Goal: Information Seeking & Learning: Learn about a topic

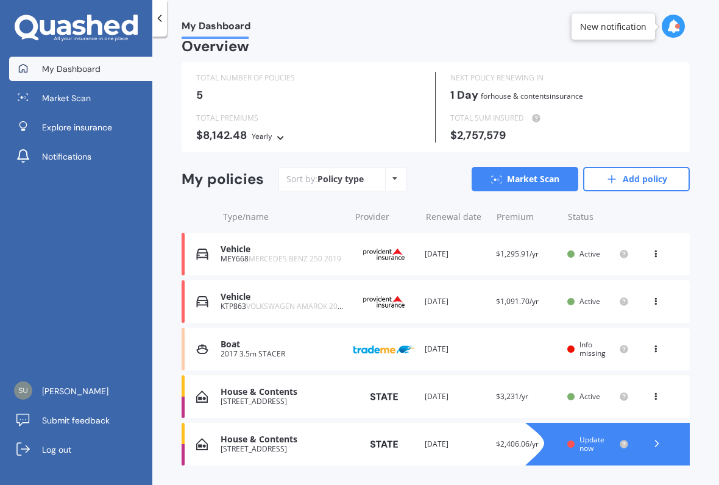
scroll to position [13, 0]
click at [83, 100] on span "Market Scan" at bounding box center [66, 98] width 49 height 12
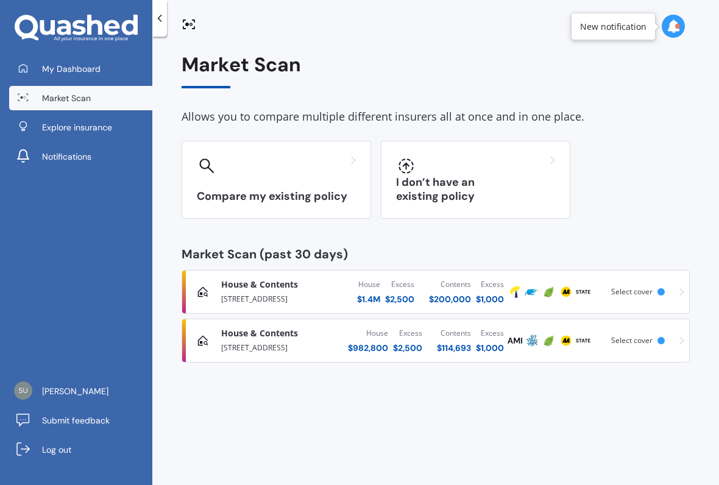
click at [333, 284] on div "House & Contents Homepack Comprehensive" at bounding box center [286, 284] width 130 height 12
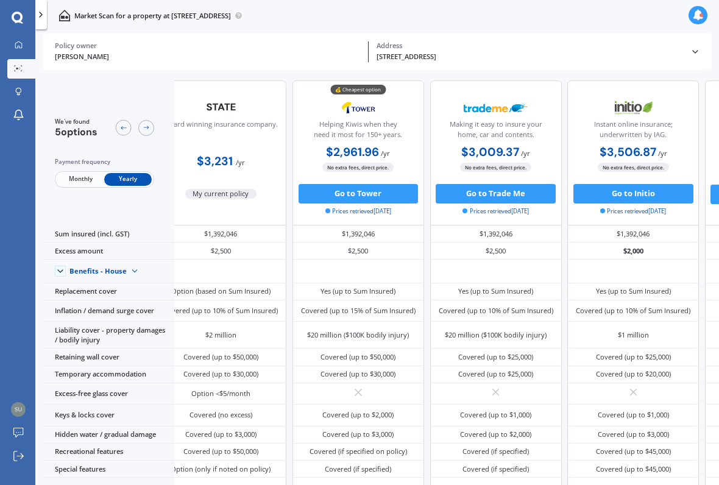
scroll to position [0, 24]
click at [19, 54] on link "My Dashboard" at bounding box center [21, 45] width 28 height 19
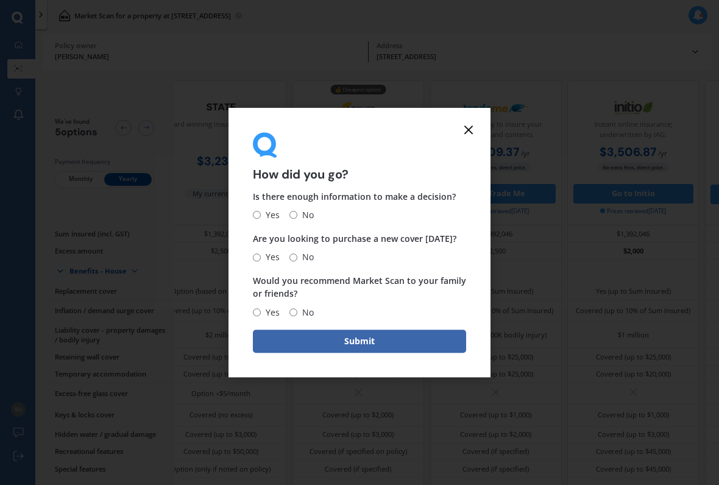
scroll to position [0, 1]
click at [469, 135] on icon at bounding box center [468, 129] width 15 height 15
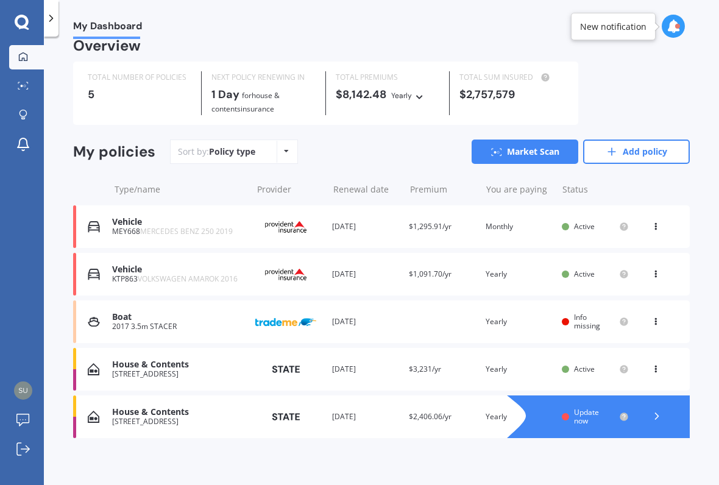
scroll to position [14, 0]
click at [26, 90] on div at bounding box center [23, 86] width 18 height 9
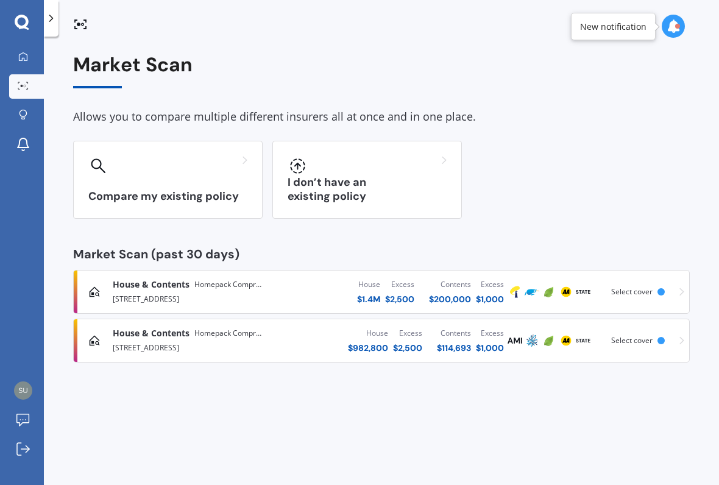
click at [121, 333] on span "House & Contents" at bounding box center [151, 333] width 77 height 12
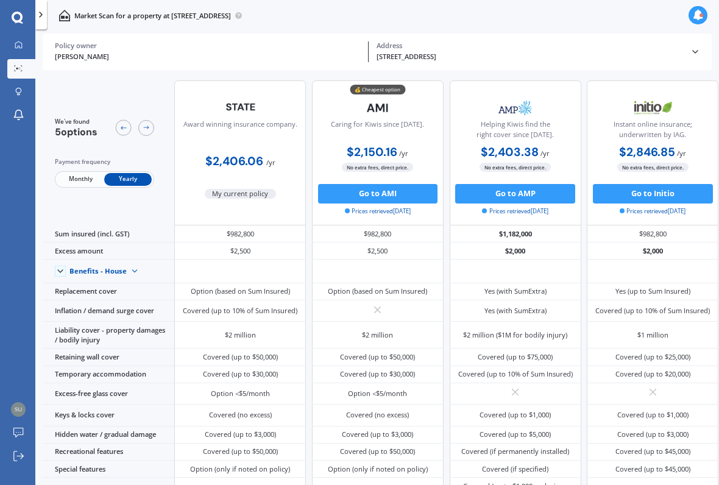
click at [1, 182] on div "My Dashboard Market Scan Explore insurance Notifications [PERSON_NAME] Submit f…" at bounding box center [17, 260] width 35 height 449
click at [21, 51] on link "My Dashboard" at bounding box center [21, 45] width 28 height 19
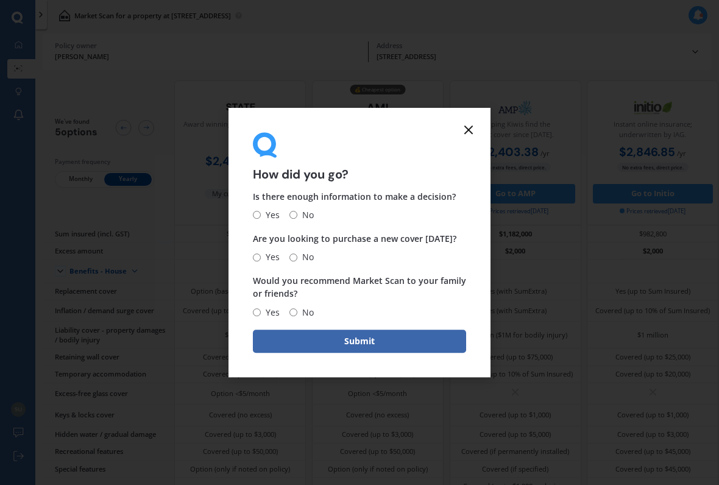
click at [478, 129] on form "How did you go? Is there enough information to make a decision? Yes No Are you …" at bounding box center [359, 242] width 262 height 269
click at [474, 132] on icon at bounding box center [468, 129] width 15 height 15
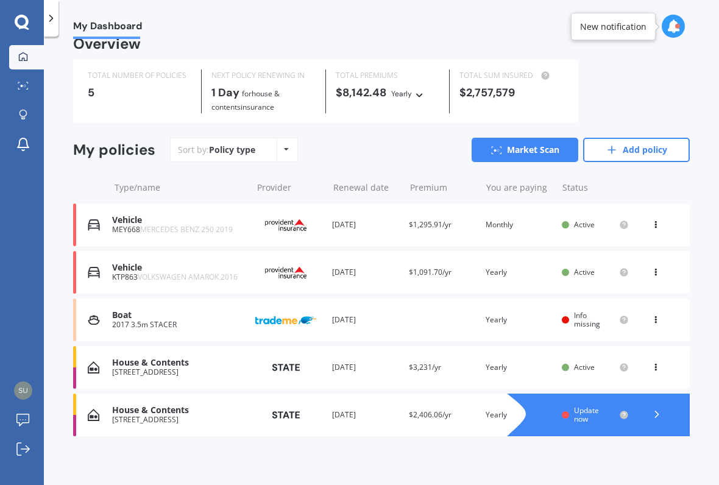
scroll to position [5, 0]
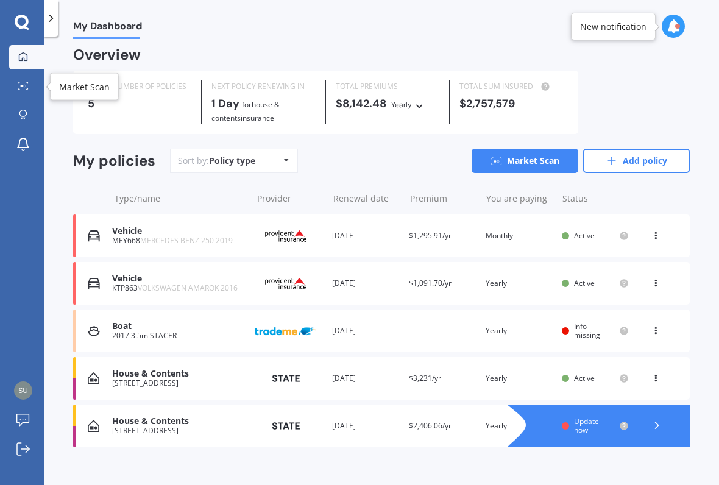
click at [18, 89] on icon at bounding box center [19, 88] width 2 height 1
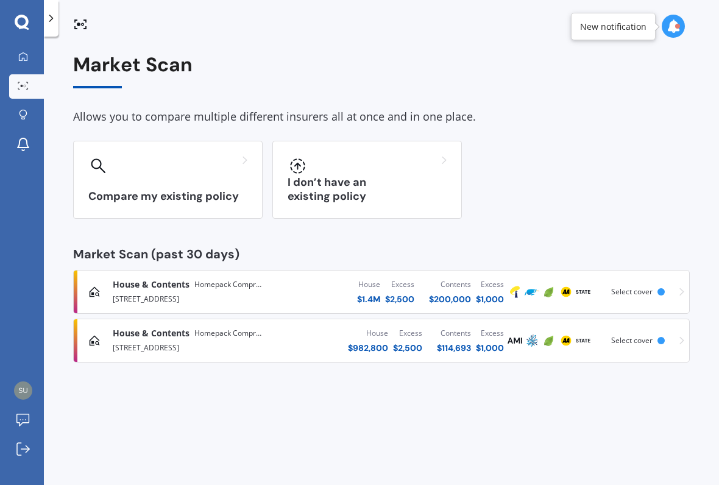
click at [247, 333] on span "Homepack Comprehensive" at bounding box center [227, 333] width 67 height 12
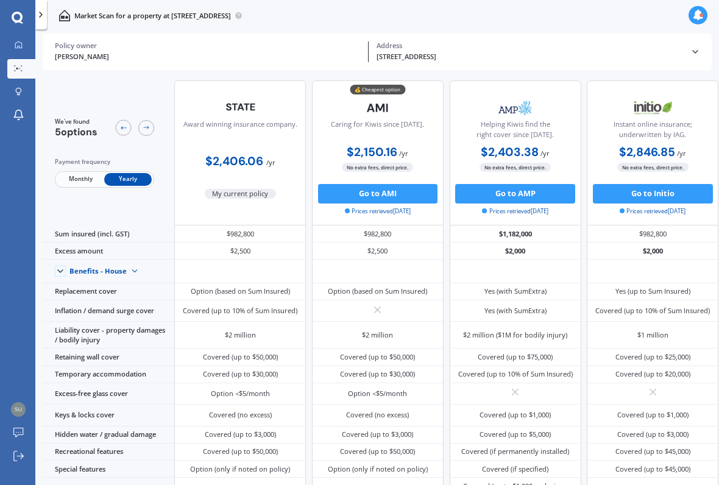
click at [101, 300] on div "Replacement cover" at bounding box center [109, 291] width 132 height 17
click at [98, 322] on div "Inflation / demand surge cover" at bounding box center [109, 310] width 132 height 21
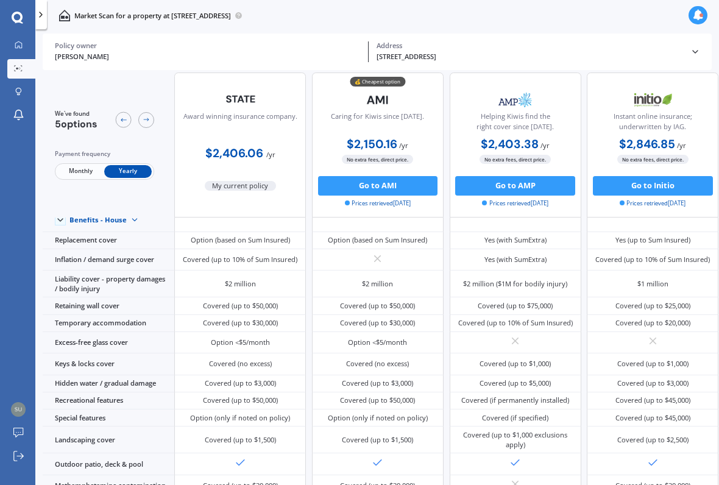
scroll to position [64, 0]
click at [89, 177] on span "Monthly" at bounding box center [81, 171] width 48 height 13
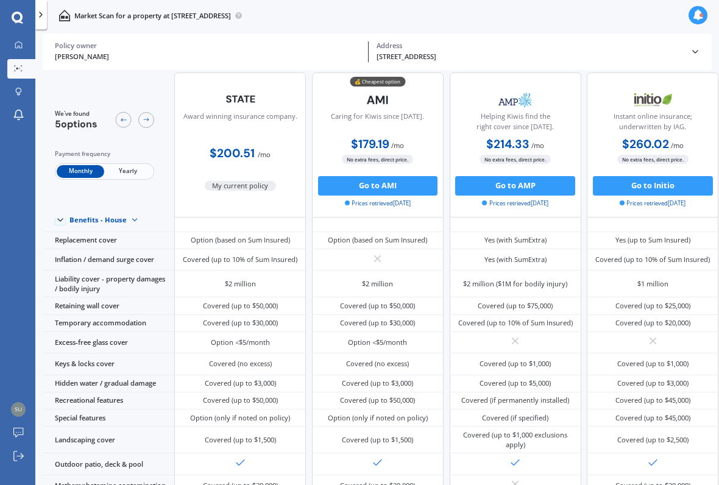
click at [129, 175] on span "Yearly" at bounding box center [128, 171] width 48 height 13
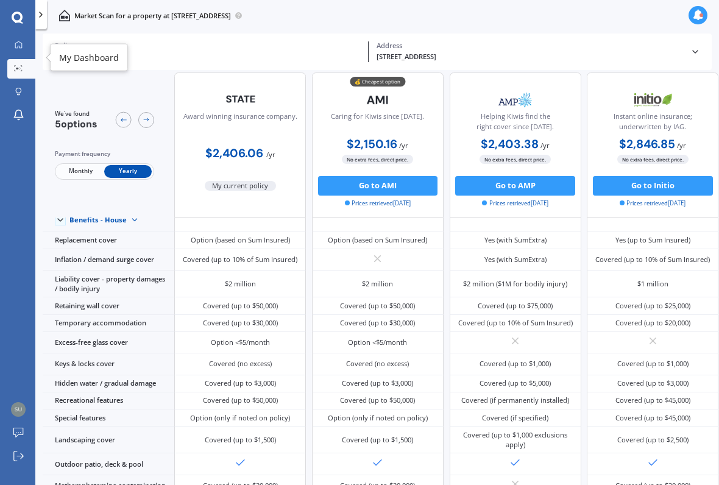
click at [12, 49] on div at bounding box center [18, 45] width 15 height 9
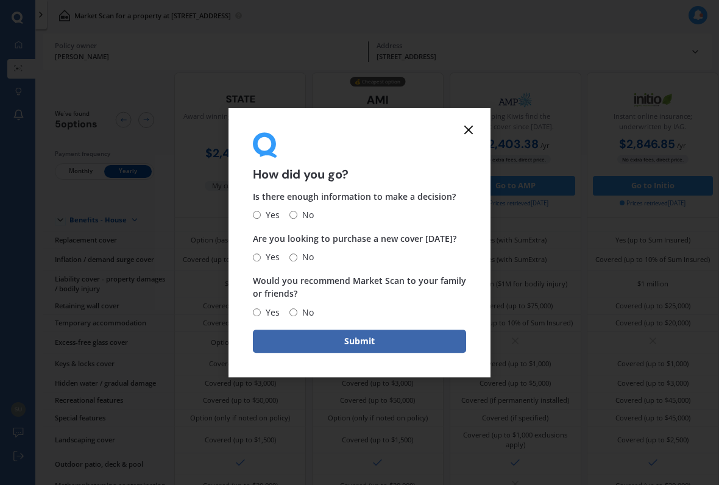
click at [470, 127] on icon at bounding box center [468, 129] width 15 height 15
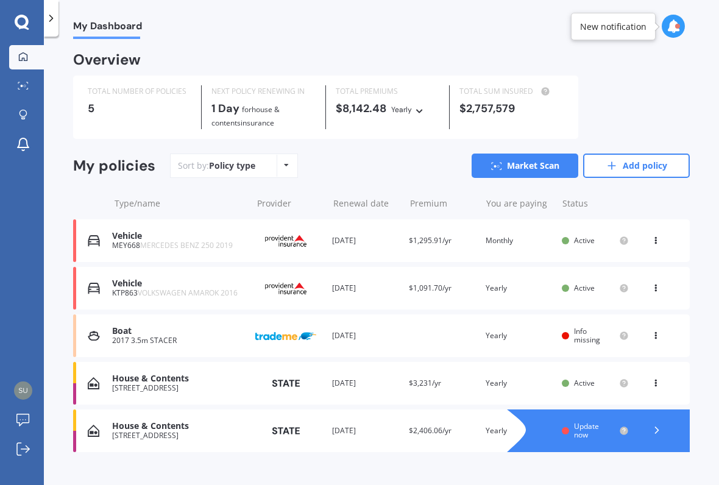
click at [131, 431] on div "[STREET_ADDRESS]" at bounding box center [178, 435] width 133 height 9
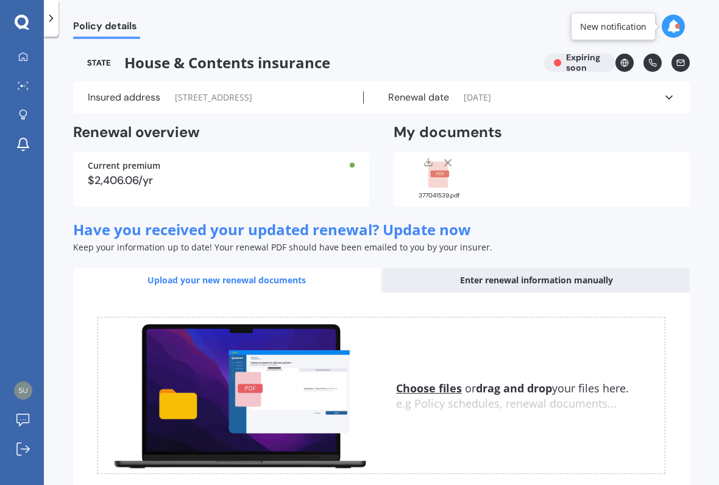
click at [444, 180] on rect at bounding box center [437, 174] width 19 height 27
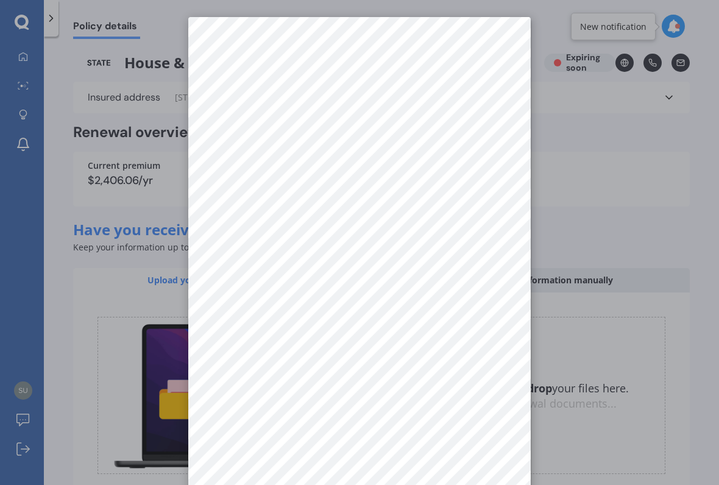
click at [79, 339] on div at bounding box center [359, 242] width 719 height 485
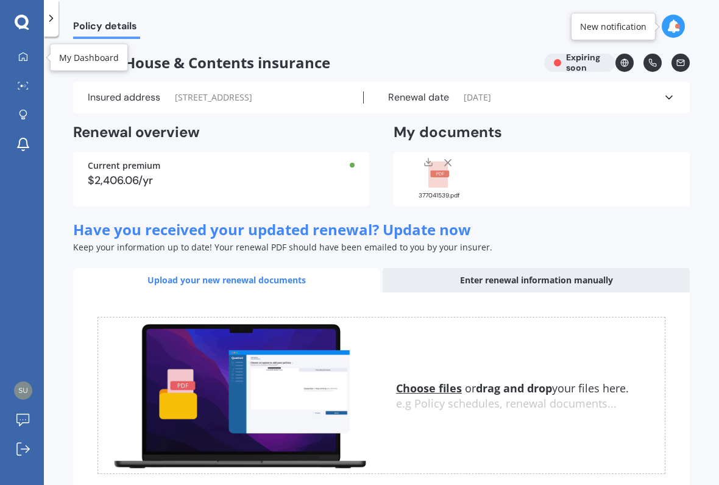
click at [20, 65] on link "My Dashboard" at bounding box center [26, 57] width 35 height 24
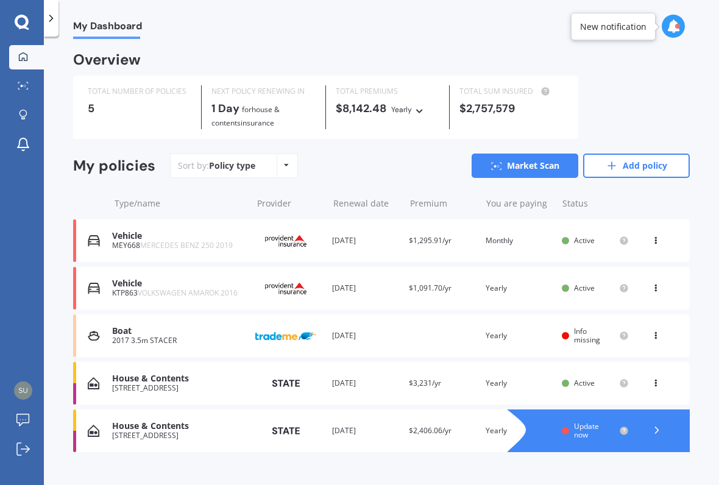
click at [21, 85] on circle at bounding box center [22, 86] width 2 height 2
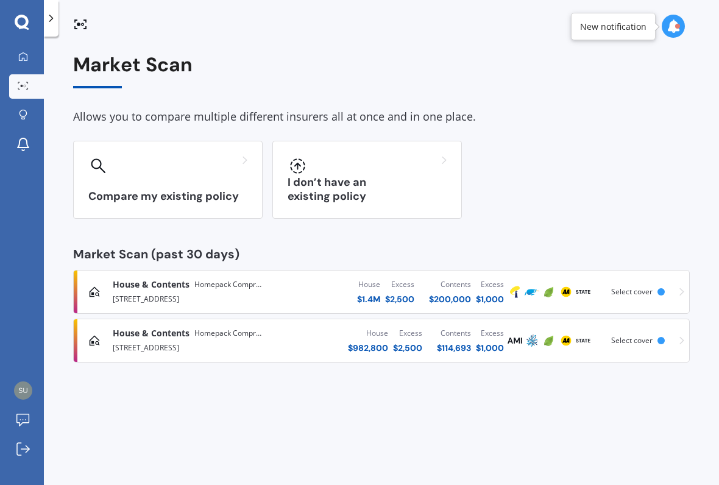
click at [138, 286] on span "House & Contents" at bounding box center [151, 284] width 77 height 12
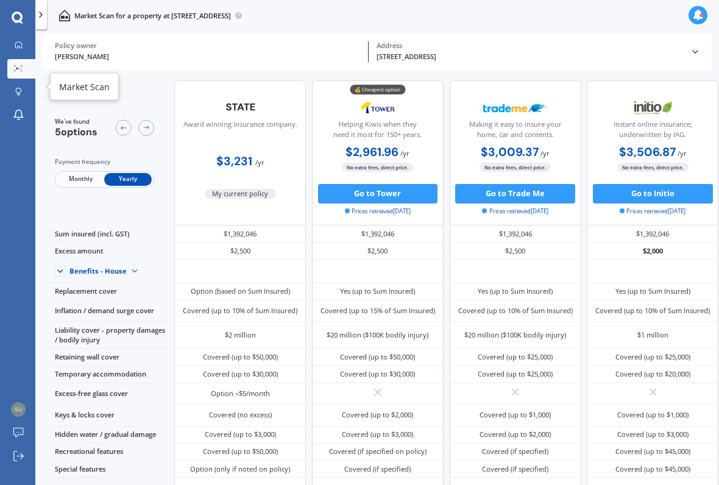
click at [17, 68] on icon at bounding box center [18, 68] width 9 height 6
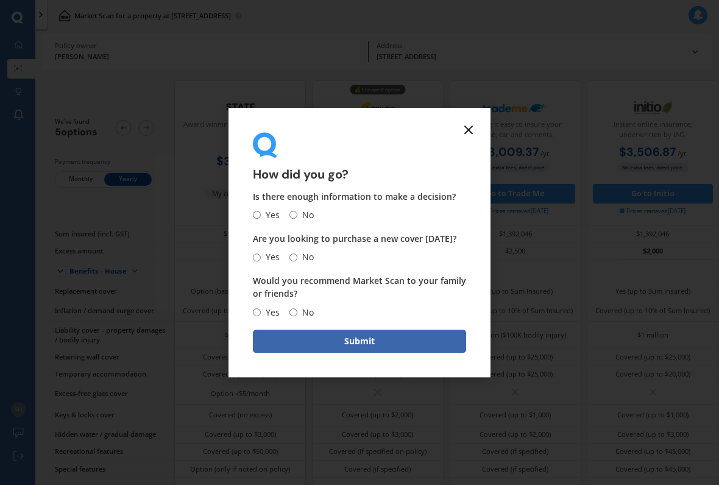
click at [473, 126] on icon at bounding box center [468, 129] width 15 height 15
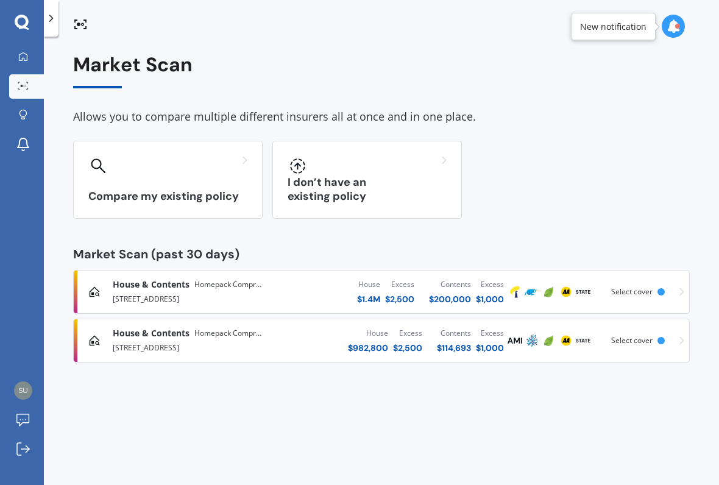
click at [186, 344] on div "[STREET_ADDRESS]" at bounding box center [186, 346] width 146 height 15
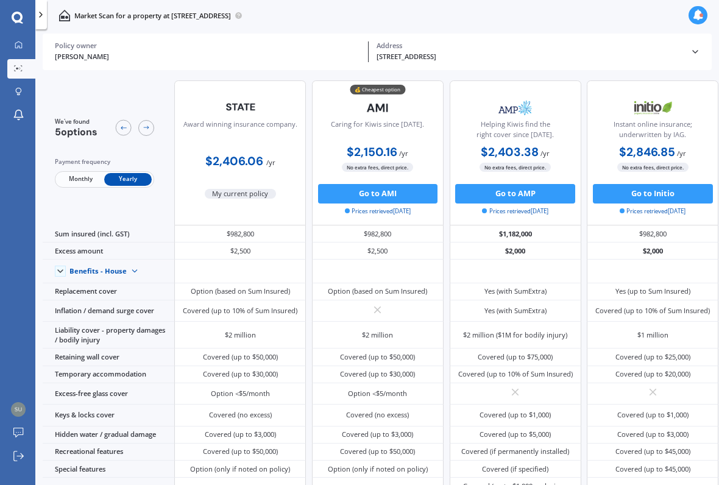
click at [19, 40] on link "My Dashboard" at bounding box center [21, 45] width 28 height 19
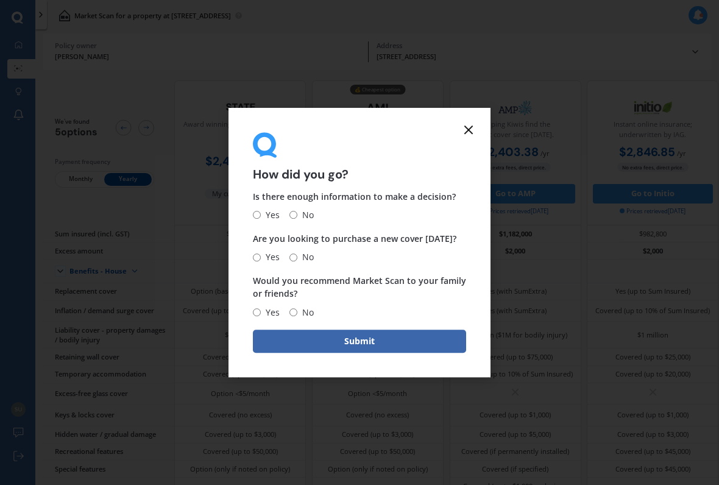
click at [473, 135] on icon at bounding box center [468, 129] width 15 height 15
